Goal: Register for event/course

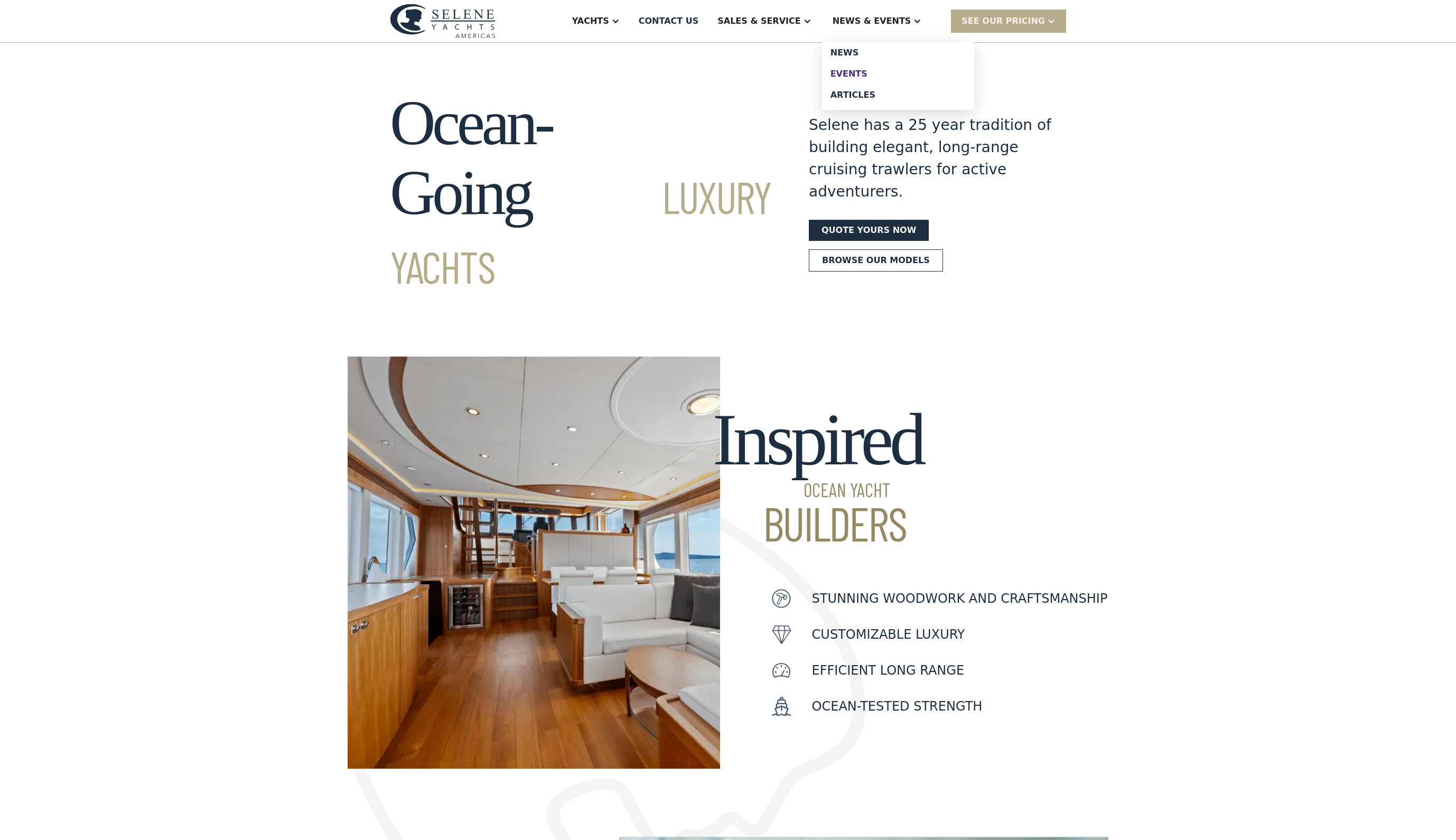
click at [890, 78] on div "Events" at bounding box center [898, 74] width 135 height 9
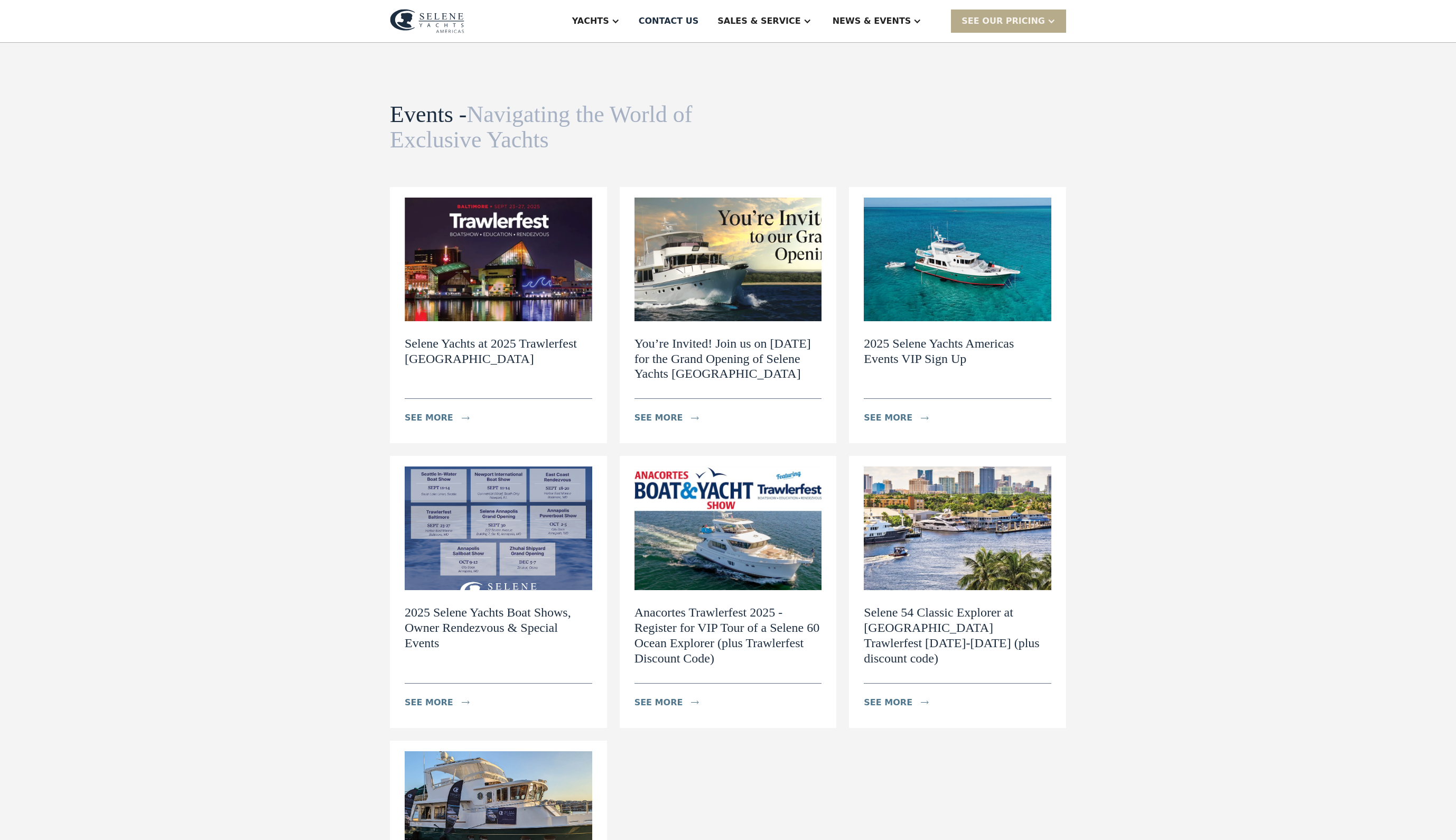
click at [516, 317] on img at bounding box center [498, 259] width 188 height 123
